Goal: Complete application form: Complete application form

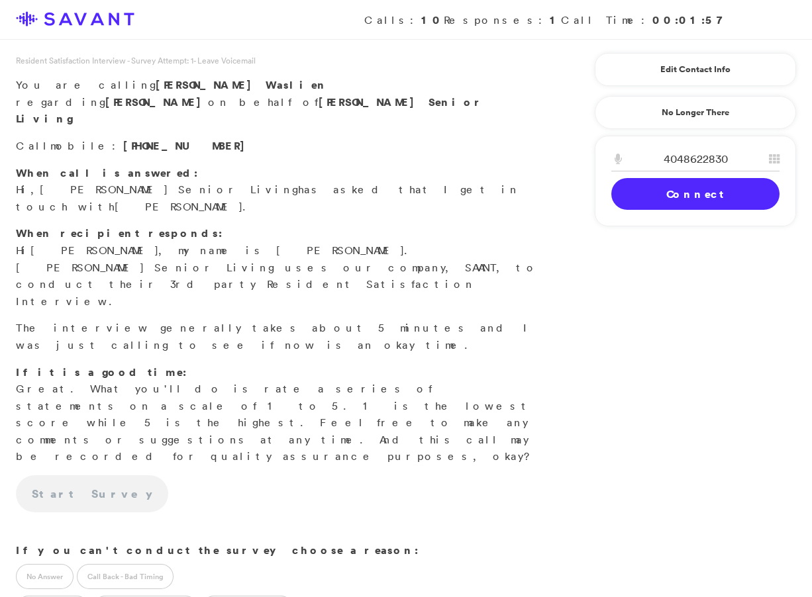
click at [700, 159] on input "4048622830" at bounding box center [695, 159] width 168 height 24
type input "4045432688"
click at [694, 193] on link "Connect" at bounding box center [695, 194] width 168 height 32
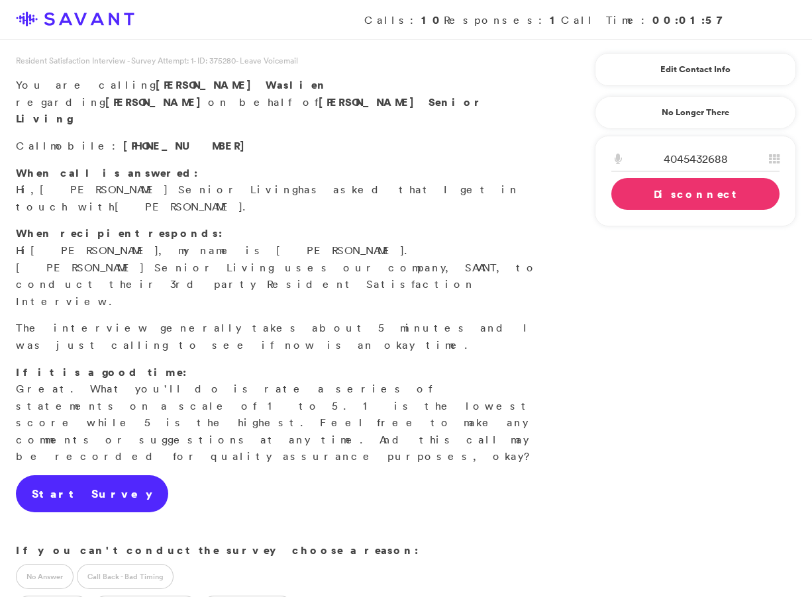
click at [69, 475] on link "Start Survey" at bounding box center [92, 493] width 152 height 37
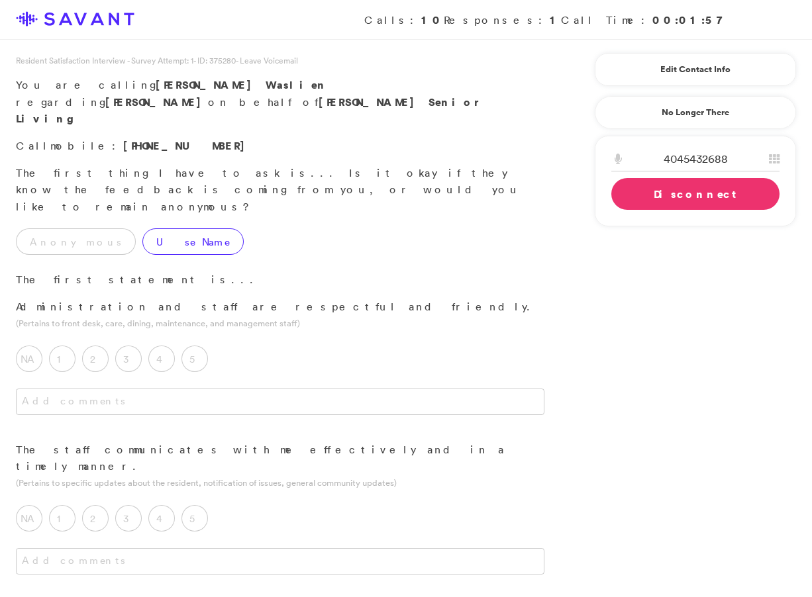
click at [144, 228] on label "Use Name" at bounding box center [192, 241] width 101 height 26
click at [190, 346] on label "5" at bounding box center [194, 359] width 26 height 26
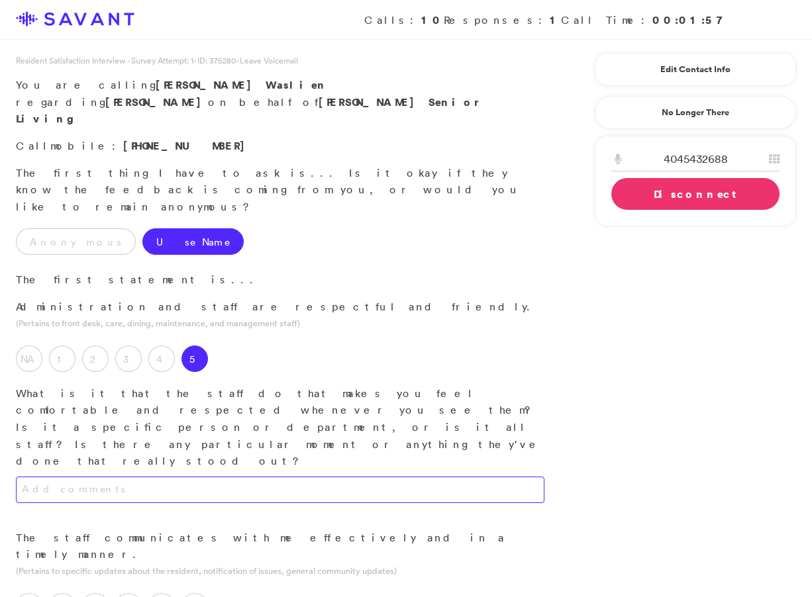
click at [119, 477] on textarea at bounding box center [280, 490] width 528 height 26
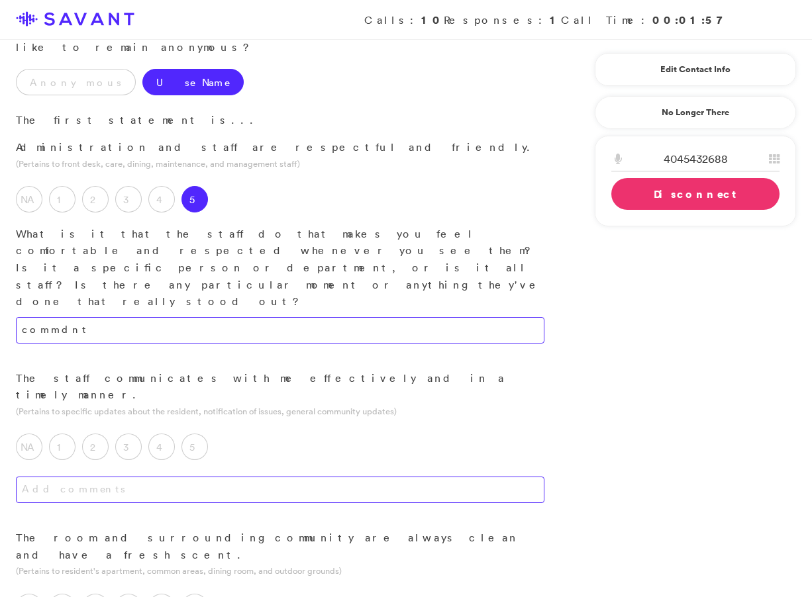
scroll to position [160, 0]
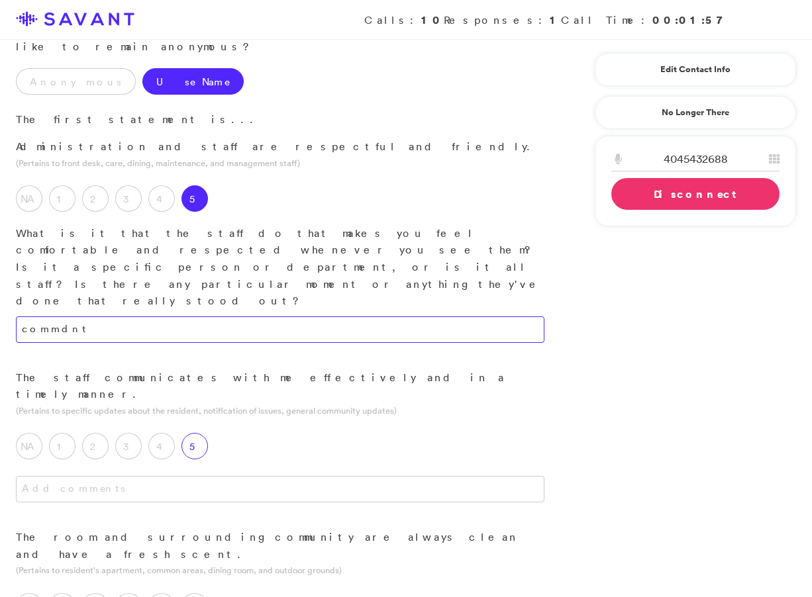
type textarea "commdnt"
click at [195, 433] on label "5" at bounding box center [194, 446] width 26 height 26
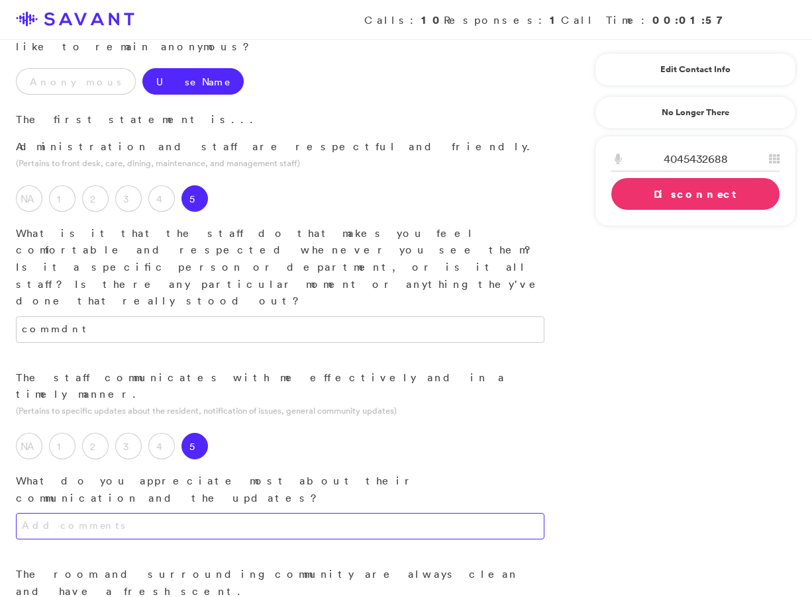
click at [60, 513] on textarea at bounding box center [280, 526] width 528 height 26
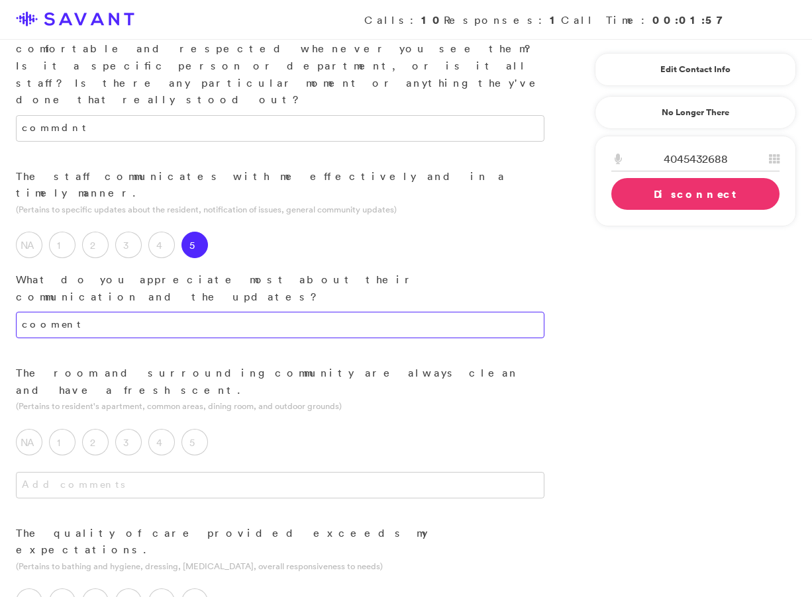
scroll to position [379, 0]
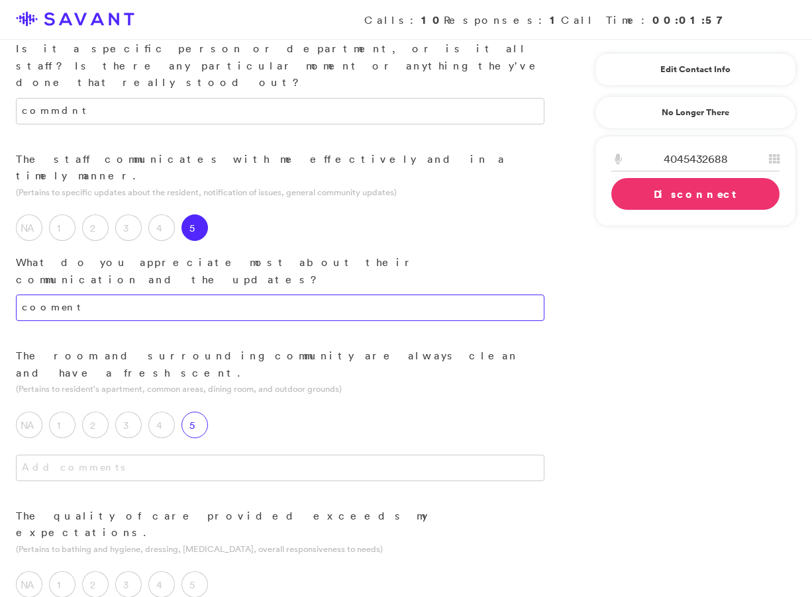
type textarea "cooment"
click at [197, 412] on label "5" at bounding box center [194, 425] width 26 height 26
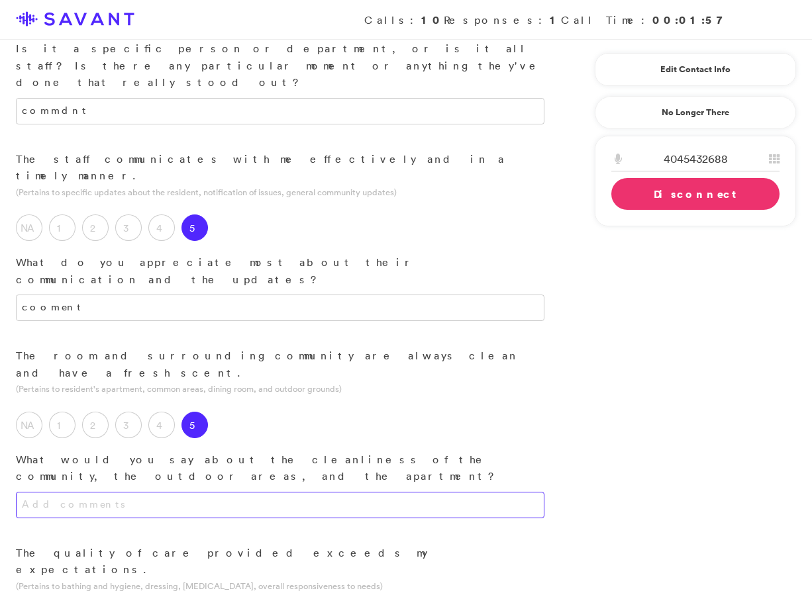
click at [200, 492] on textarea at bounding box center [280, 505] width 528 height 26
type textarea "yes"
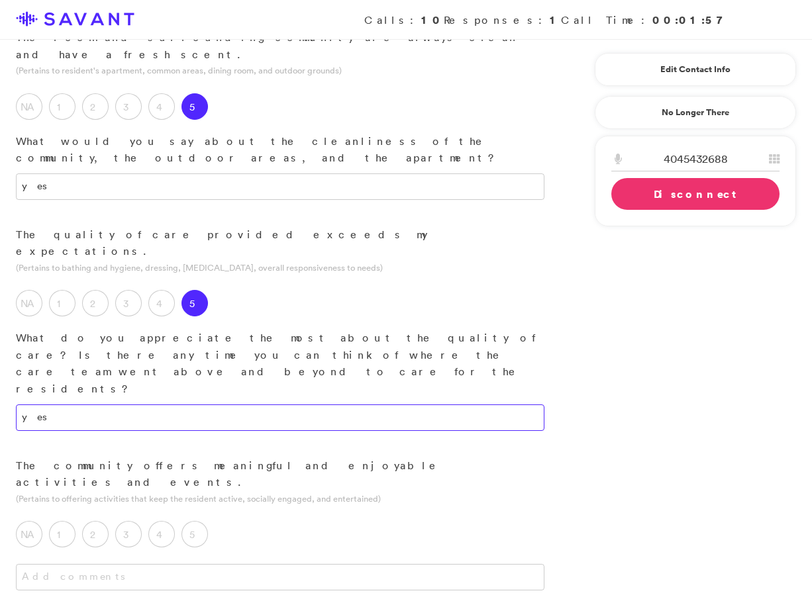
scroll to position [732, 0]
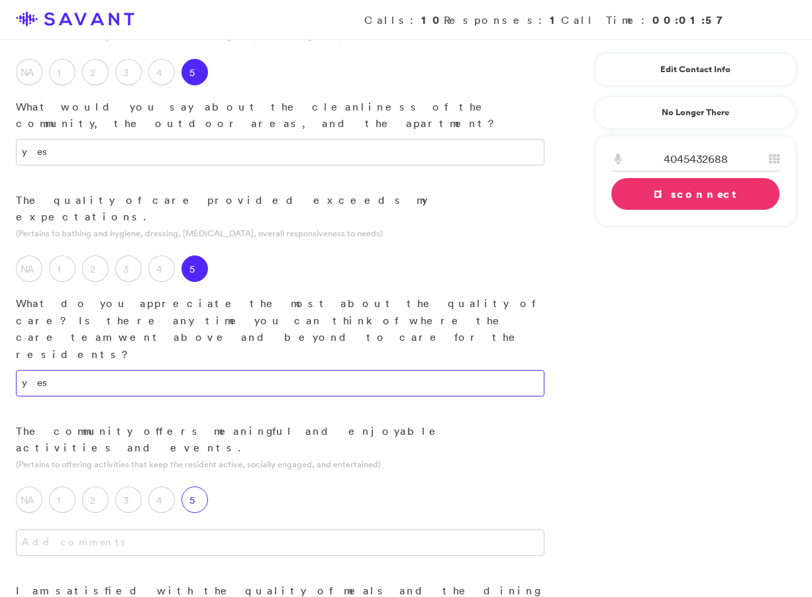
type textarea "yes"
click at [195, 487] on label "5" at bounding box center [194, 500] width 26 height 26
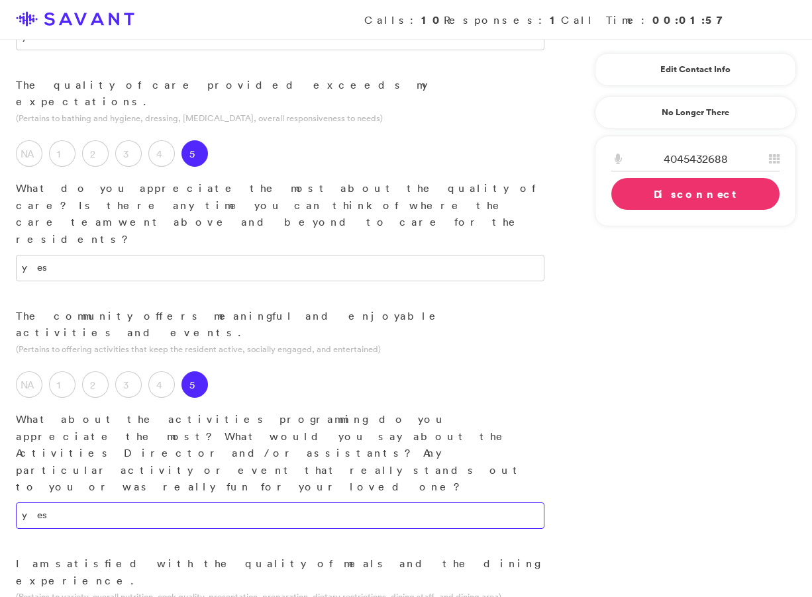
scroll to position [910, 0]
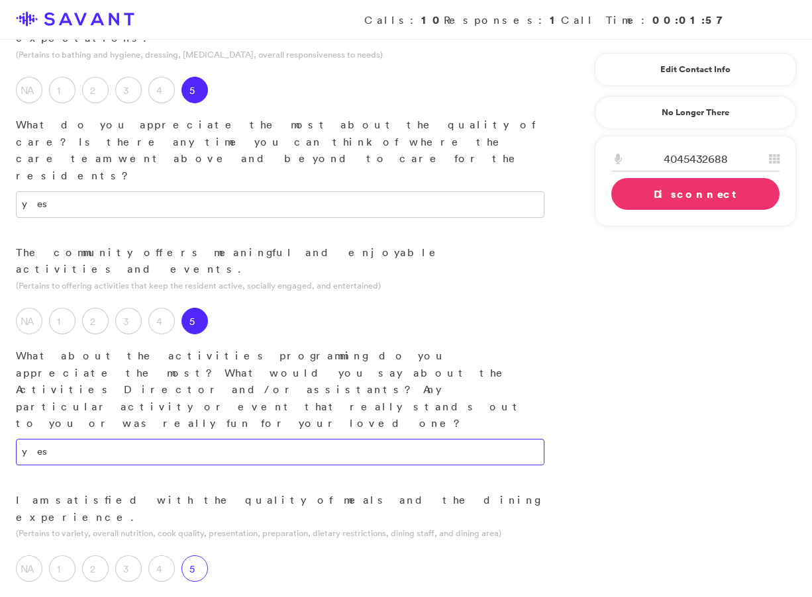
type textarea "yes"
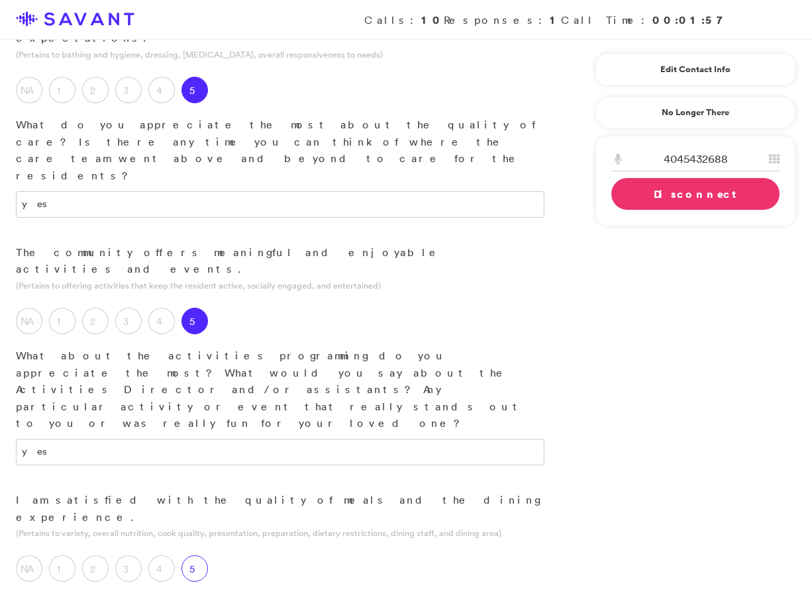
click at [197, 556] on label "5" at bounding box center [194, 569] width 26 height 26
drag, startPoint x: 70, startPoint y: 377, endPoint x: 84, endPoint y: 374, distance: 14.3
type textarea "yes"
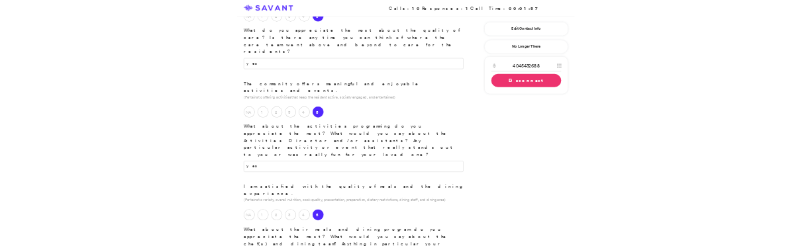
scroll to position [1089, 0]
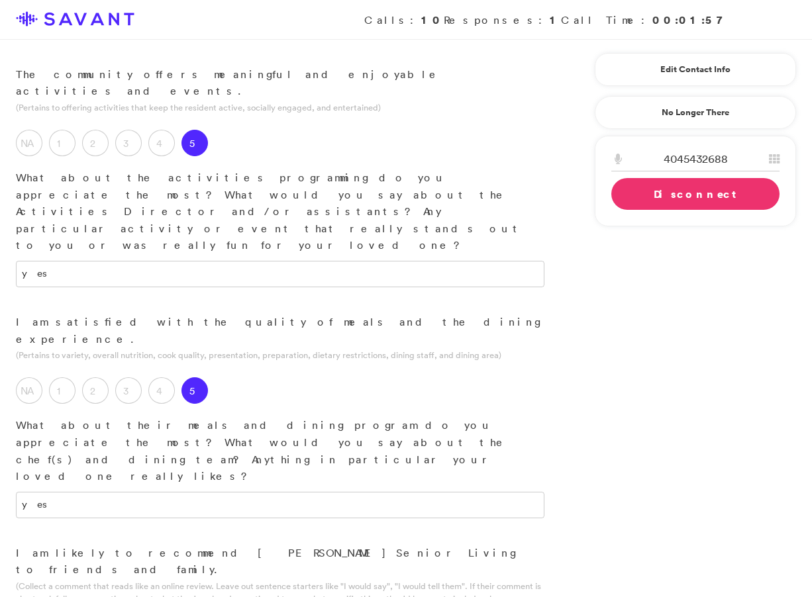
type textarea "yes"
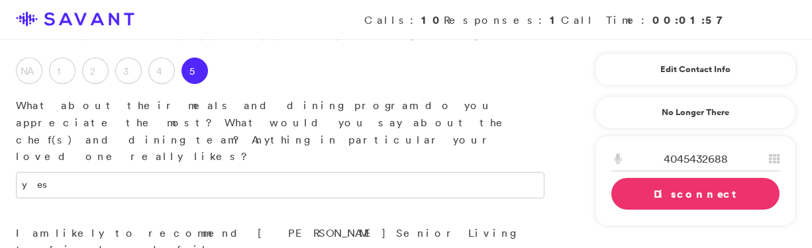
scroll to position [1415, 0]
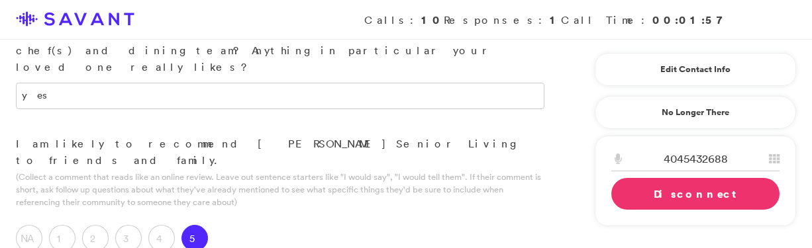
scroll to position [1507, 0]
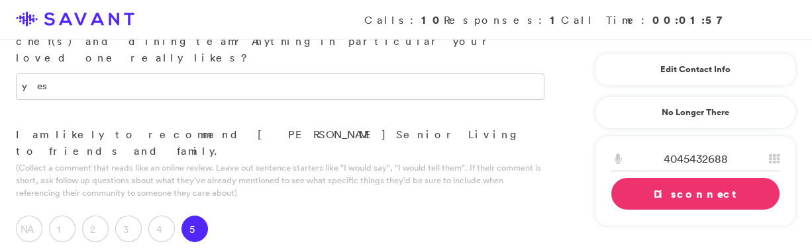
type textarea "yes"
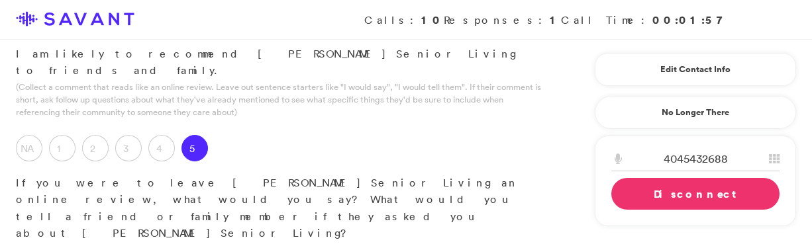
scroll to position [1600, 0]
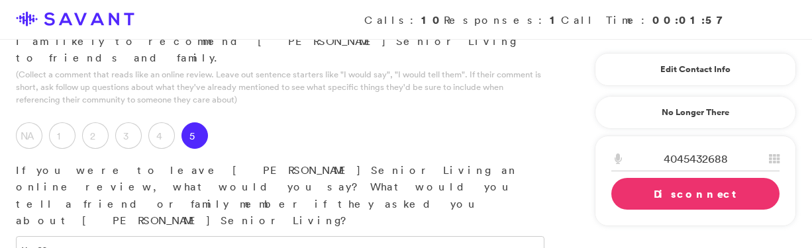
type textarea "yes"
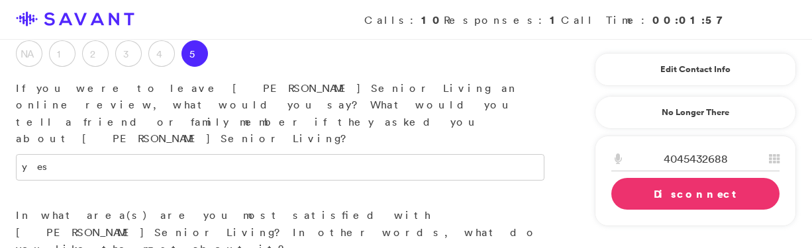
scroll to position [1716, 0]
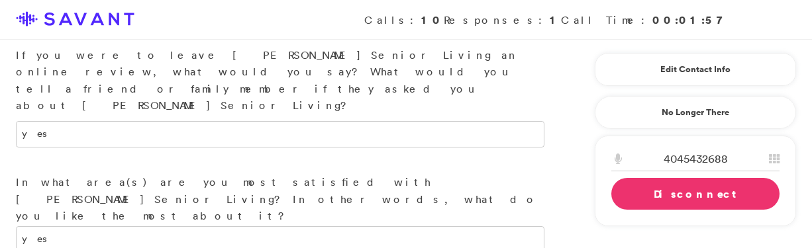
drag, startPoint x: 114, startPoint y: 124, endPoint x: 160, endPoint y: 126, distance: 45.7
click at [690, 196] on link "Disconnect" at bounding box center [695, 194] width 168 height 32
